Goal: Information Seeking & Learning: Learn about a topic

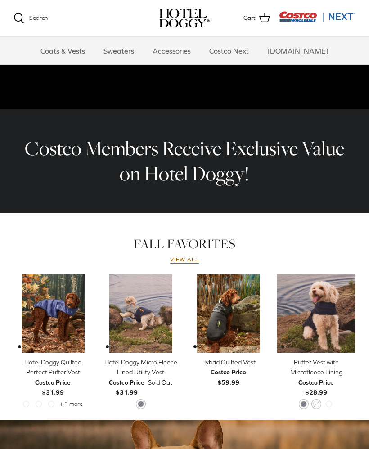
scroll to position [217, 0]
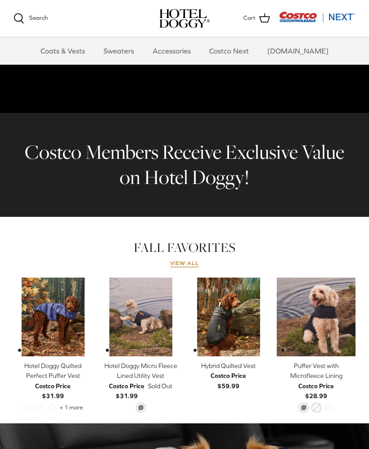
click at [325, 307] on img "Puffer Vest with Microfleece Lining" at bounding box center [315, 316] width 79 height 79
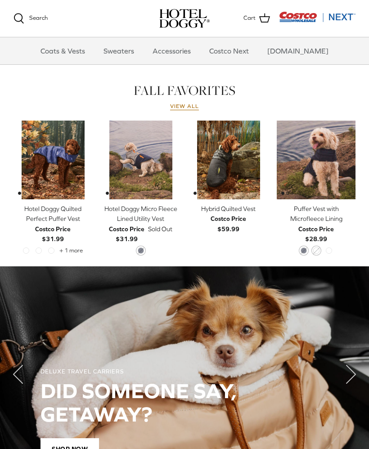
click at [133, 173] on img "Hotel Doggy Micro Fleece Lined Utility Vest" at bounding box center [140, 159] width 79 height 79
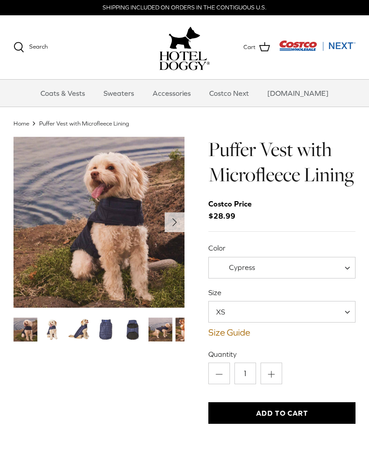
click at [59, 332] on img "Thumbnail Link" at bounding box center [52, 329] width 24 height 24
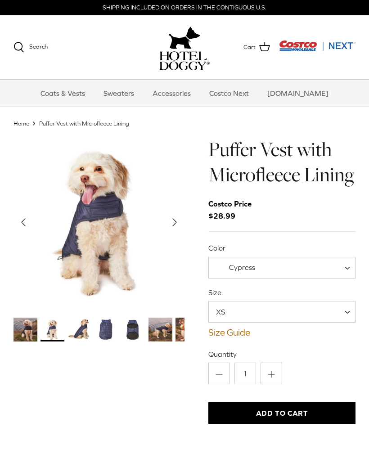
click at [89, 334] on img "Thumbnail Link" at bounding box center [79, 329] width 24 height 24
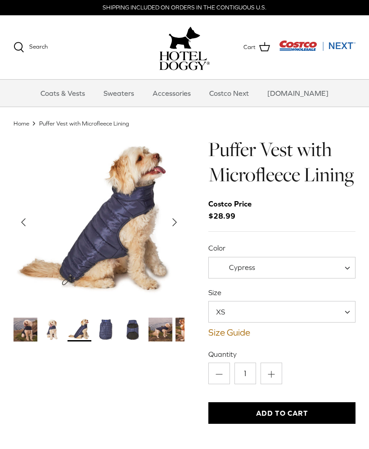
click at [109, 330] on img "Thumbnail Link" at bounding box center [106, 329] width 24 height 24
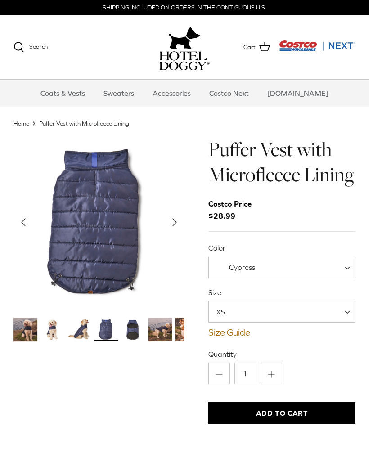
click at [135, 326] on img "Thumbnail Link" at bounding box center [133, 329] width 24 height 24
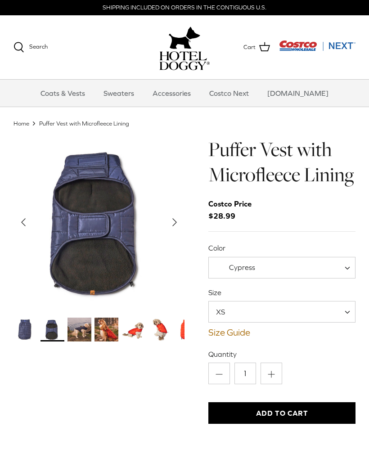
click at [135, 335] on img "Thumbnail Link" at bounding box center [133, 329] width 24 height 24
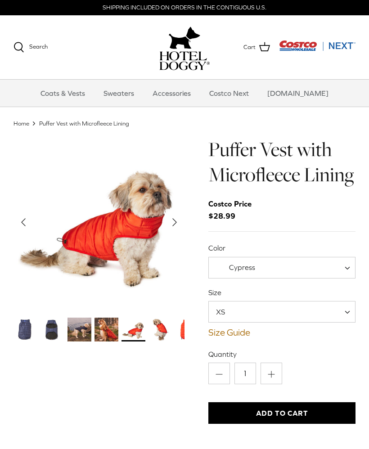
click at [160, 334] on img "Thumbnail Link" at bounding box center [160, 329] width 24 height 24
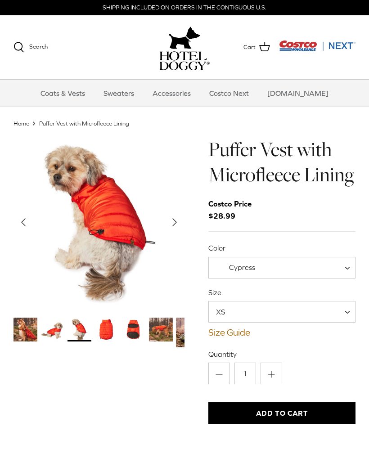
click at [137, 333] on img "Thumbnail Link" at bounding box center [133, 329] width 24 height 24
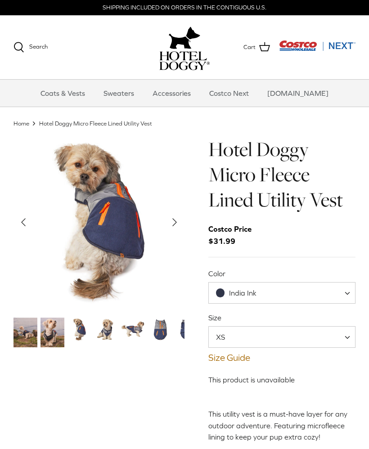
click at [81, 328] on img "Thumbnail Link" at bounding box center [79, 329] width 24 height 24
click at [53, 337] on img "Thumbnail Link" at bounding box center [52, 332] width 24 height 30
click at [108, 332] on img "Thumbnail Link" at bounding box center [106, 329] width 24 height 24
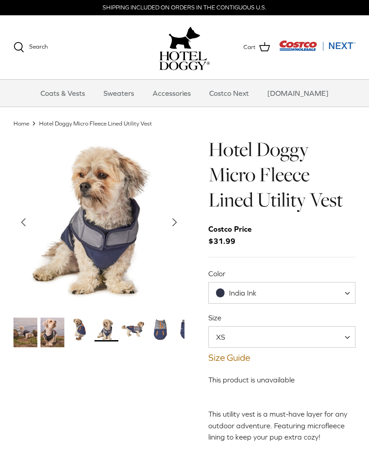
click at [136, 332] on img "Thumbnail Link" at bounding box center [133, 329] width 24 height 24
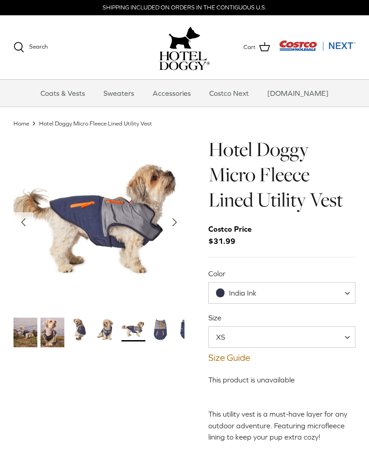
click at [160, 329] on img "Thumbnail Link" at bounding box center [160, 329] width 24 height 24
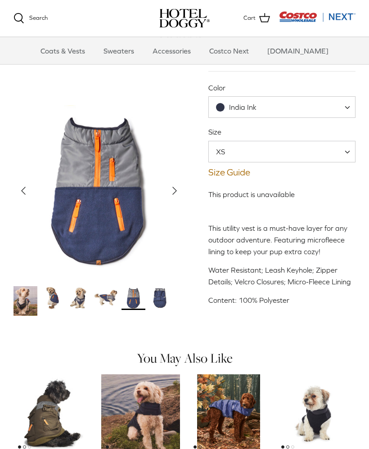
scroll to position [95, 0]
